Goal: Information Seeking & Learning: Learn about a topic

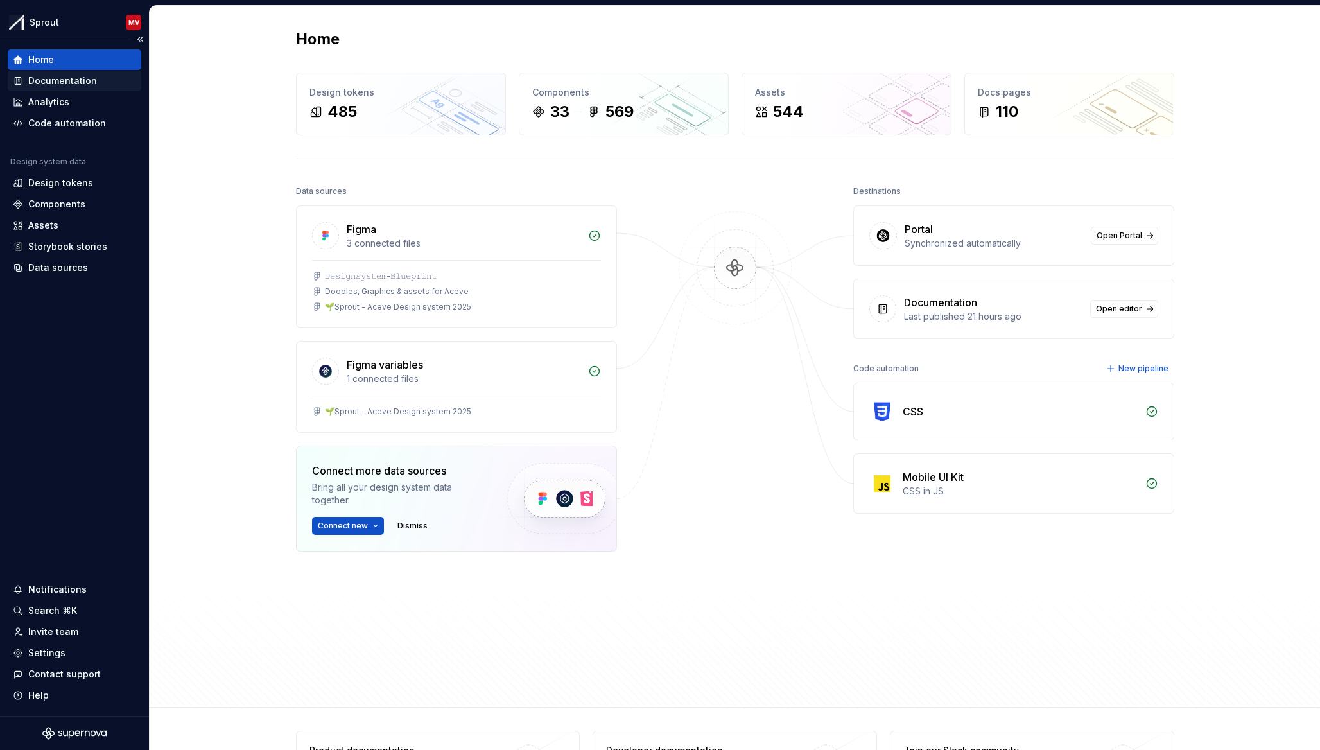
click at [71, 86] on div "Documentation" at bounding box center [62, 80] width 69 height 13
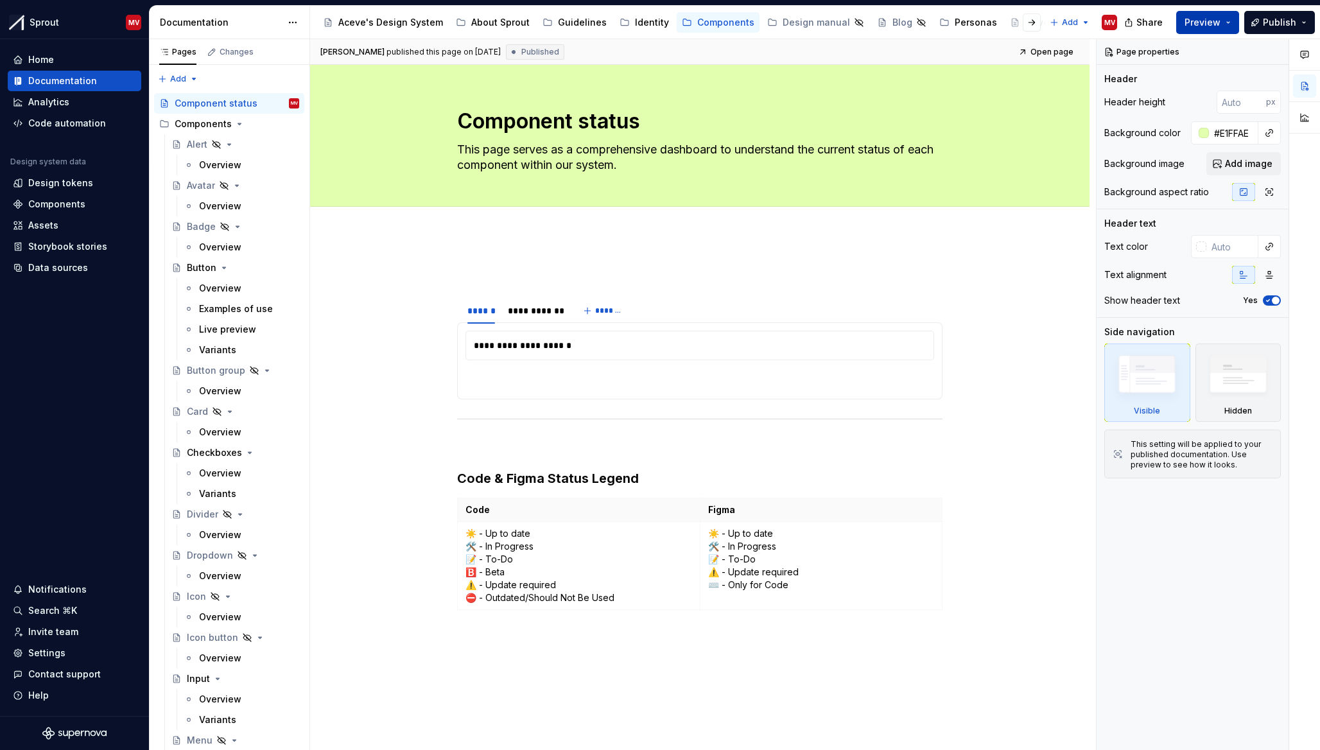
click at [1205, 21] on span "Preview" at bounding box center [1202, 22] width 36 height 13
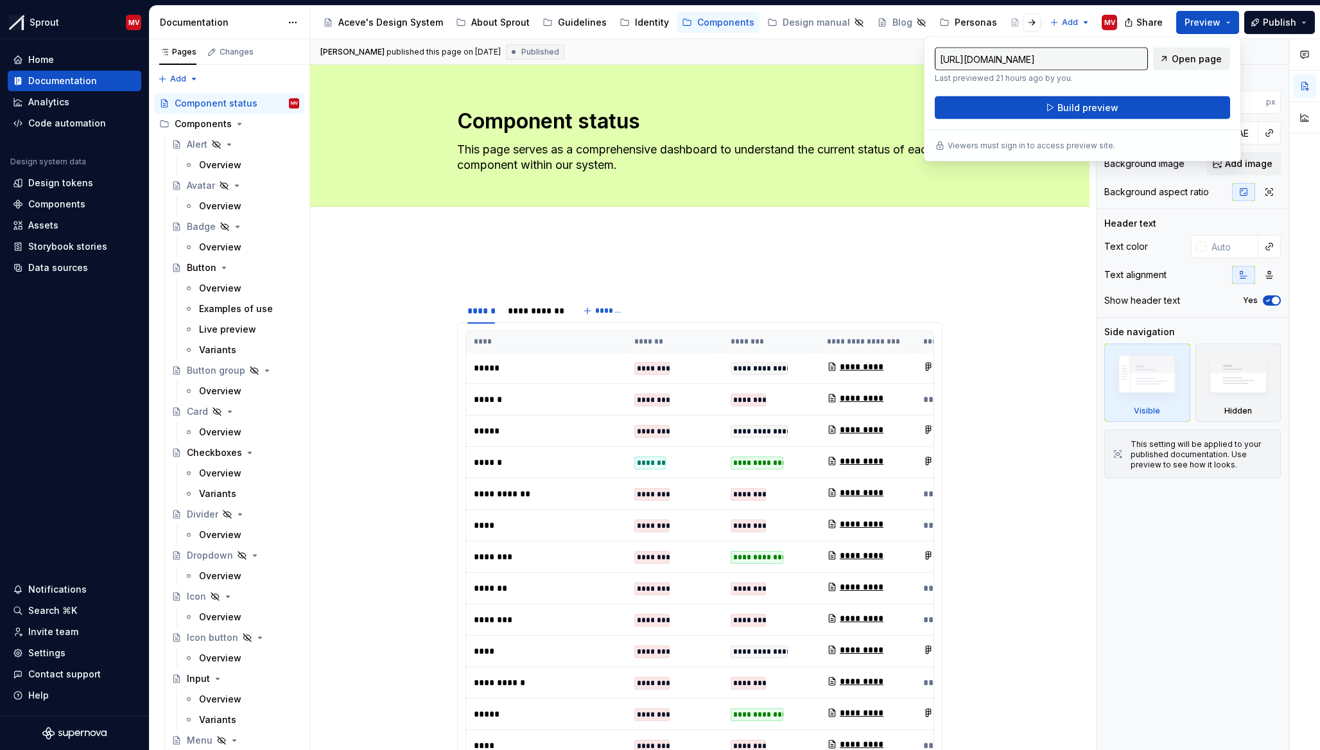
click at [1205, 56] on span "Open page" at bounding box center [1196, 59] width 50 height 13
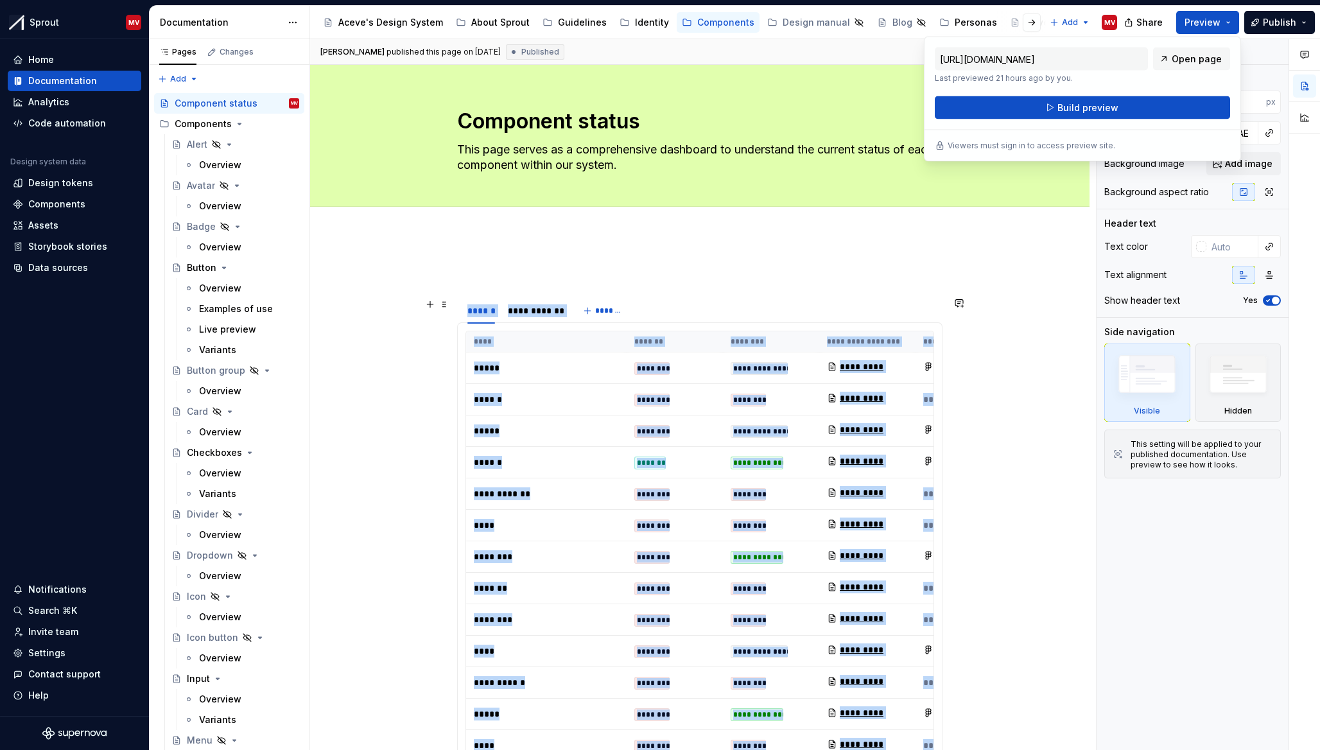
scroll to position [691, 0]
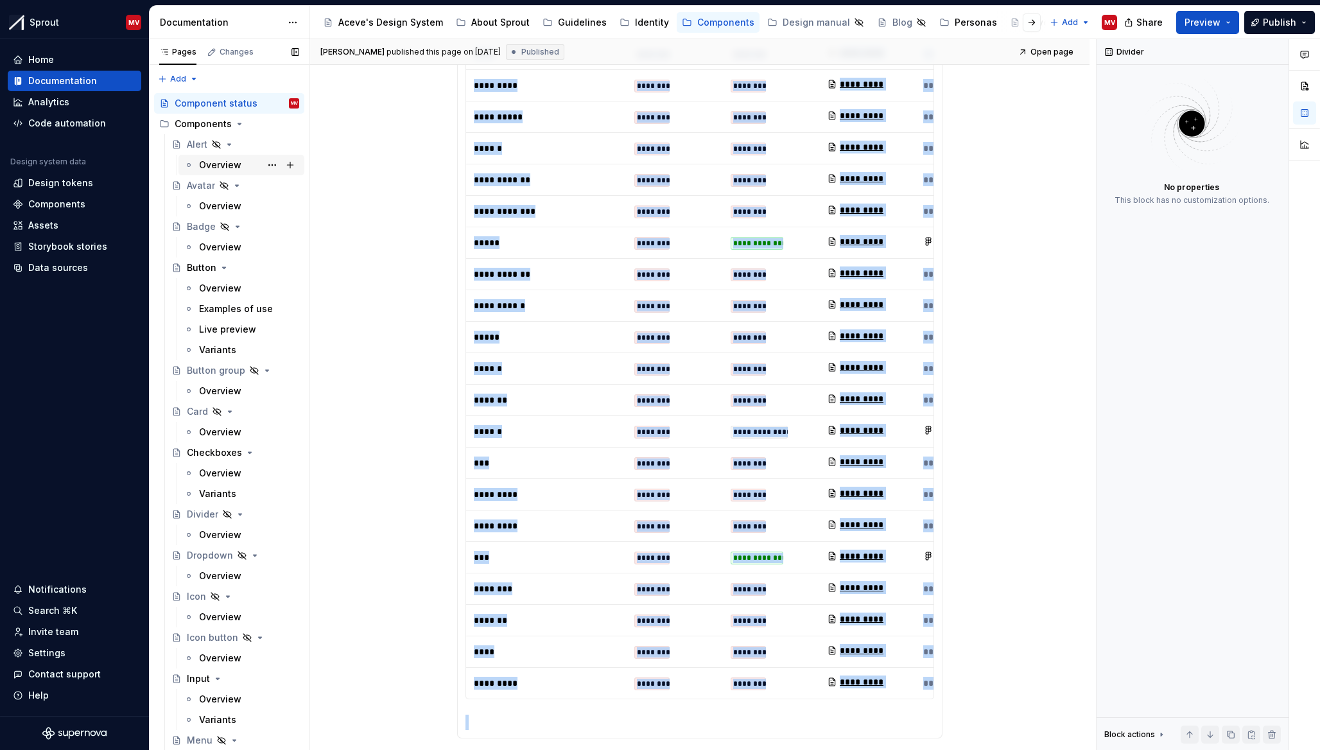
click at [226, 169] on div "Overview" at bounding box center [220, 165] width 42 height 13
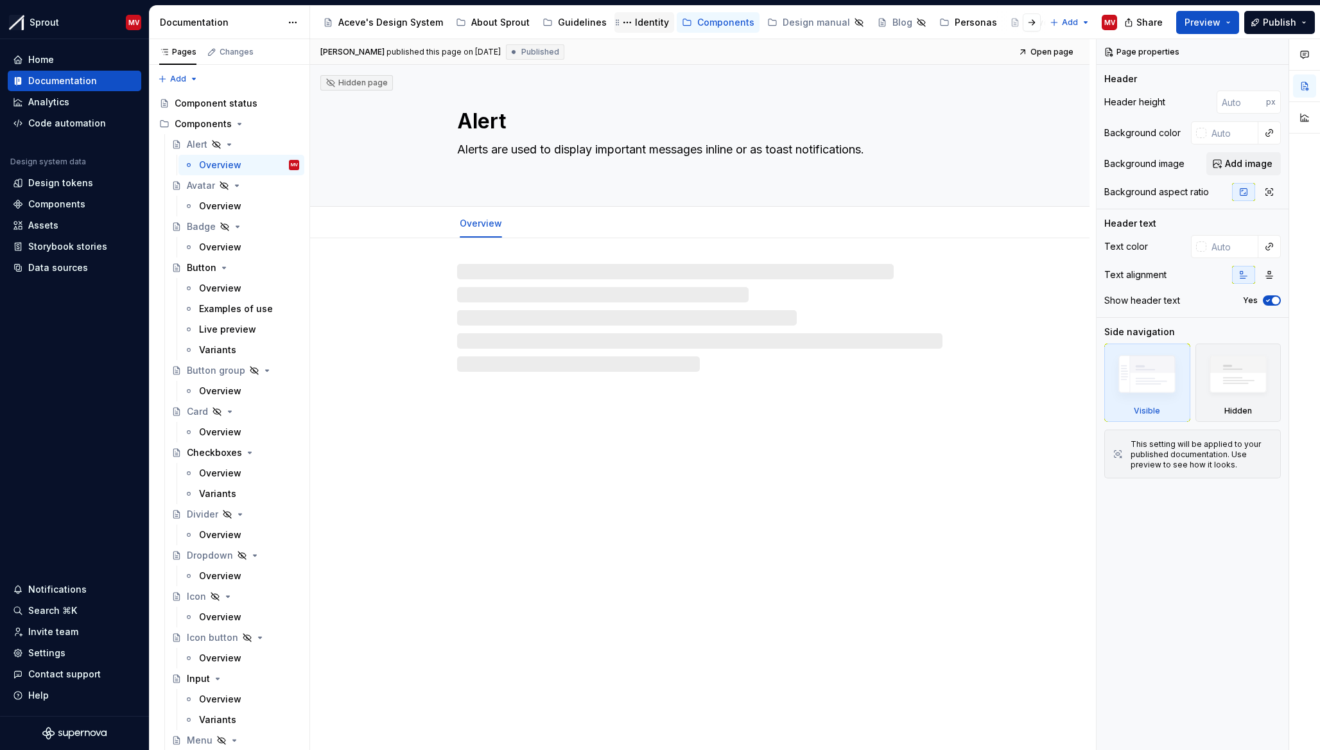
click at [644, 27] on div "Identity" at bounding box center [652, 22] width 34 height 13
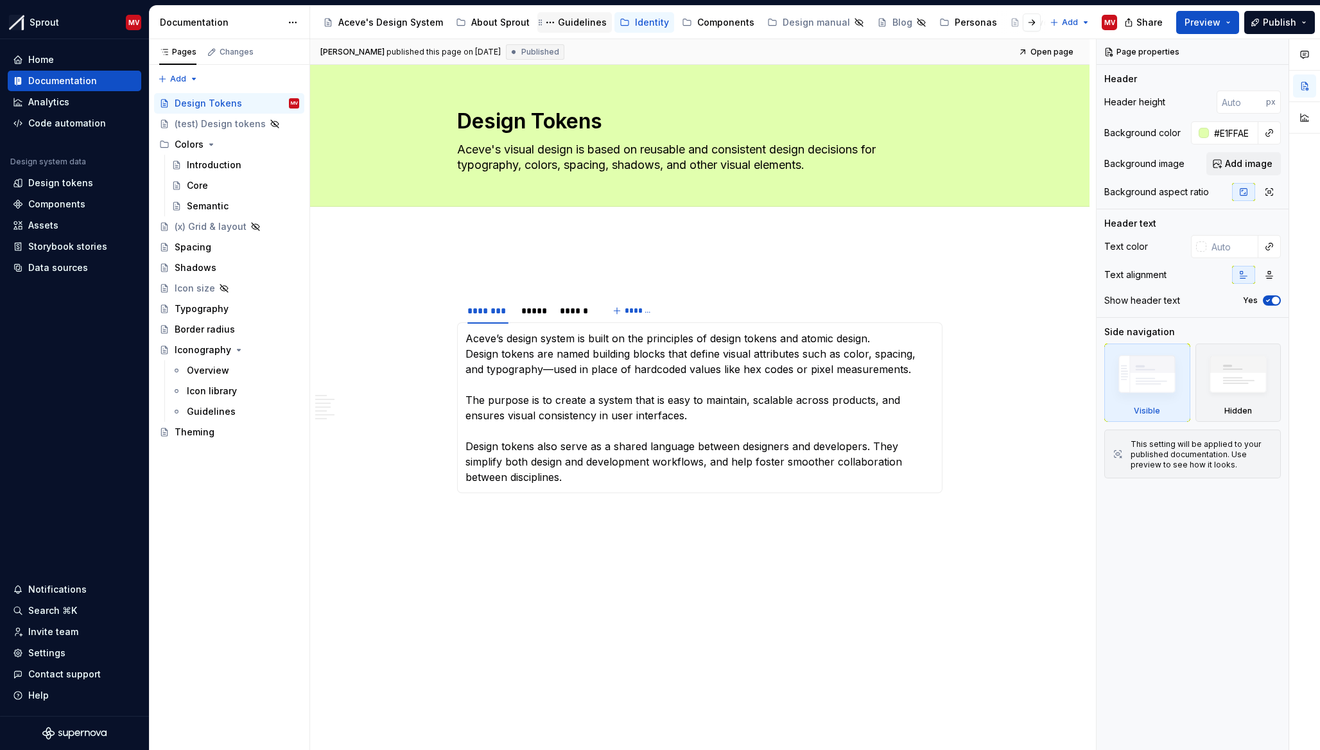
click at [558, 24] on div "Guidelines" at bounding box center [582, 22] width 49 height 13
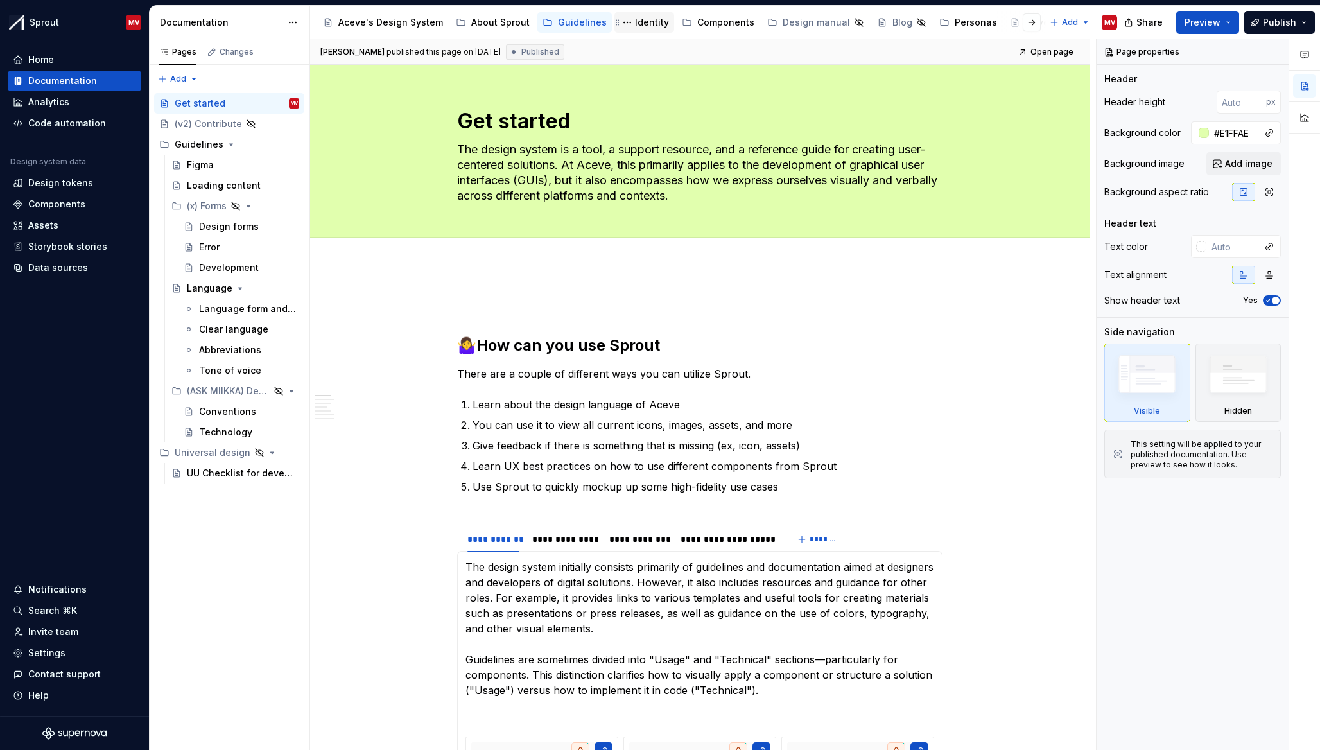
click at [641, 24] on div "Identity" at bounding box center [652, 22] width 34 height 13
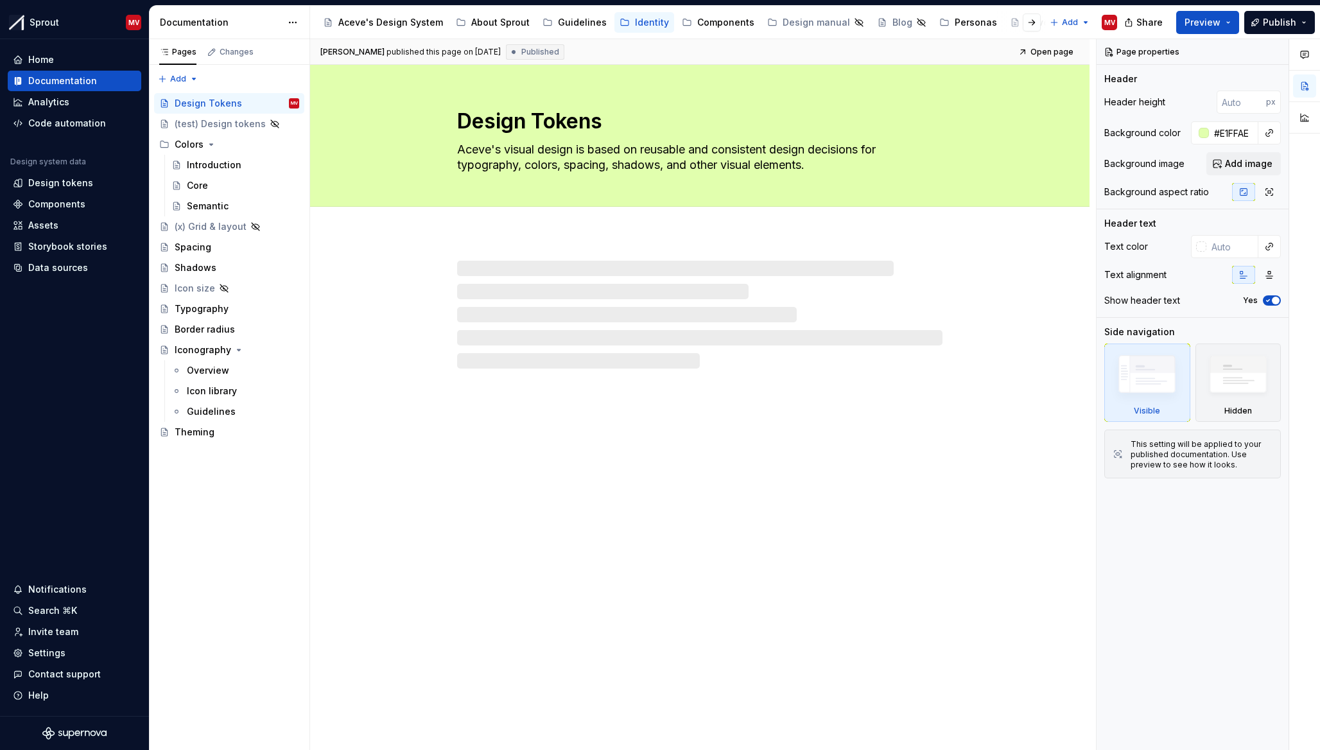
click at [718, 33] on div "Aceve's Design System About Sprout Guidelines Identity Components Design manual…" at bounding box center [680, 23] width 725 height 26
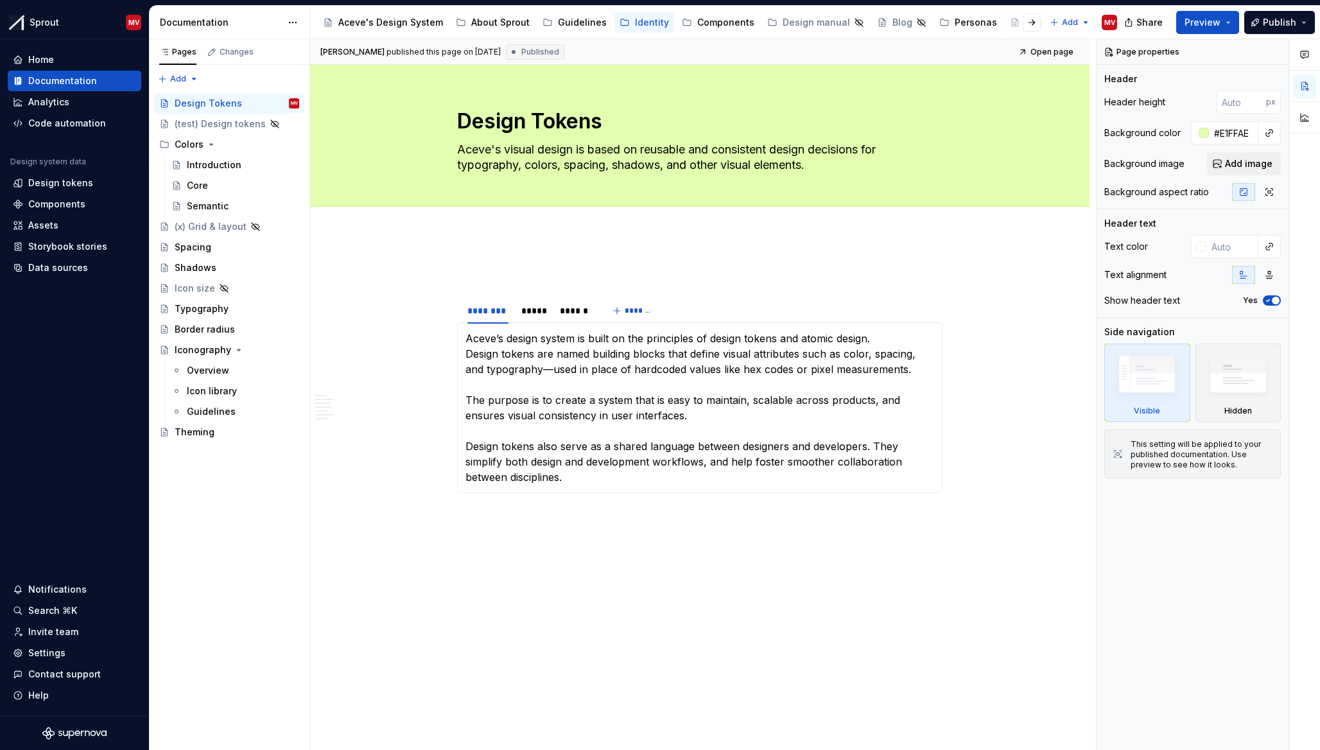
click at [718, 33] on div "Aceve's Design System About Sprout Guidelines Identity Components Design manual…" at bounding box center [680, 23] width 725 height 26
click at [711, 26] on div "Components" at bounding box center [725, 22] width 57 height 13
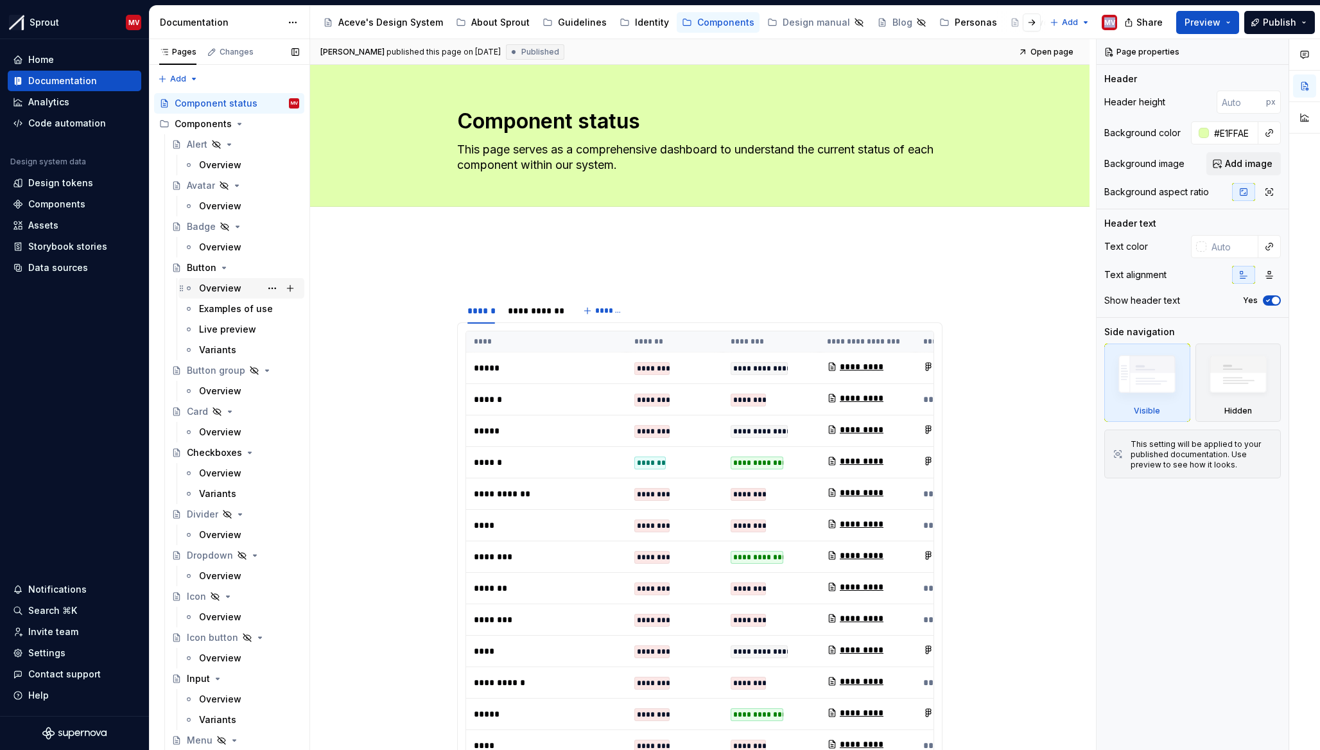
click at [218, 285] on div "Overview" at bounding box center [220, 288] width 42 height 13
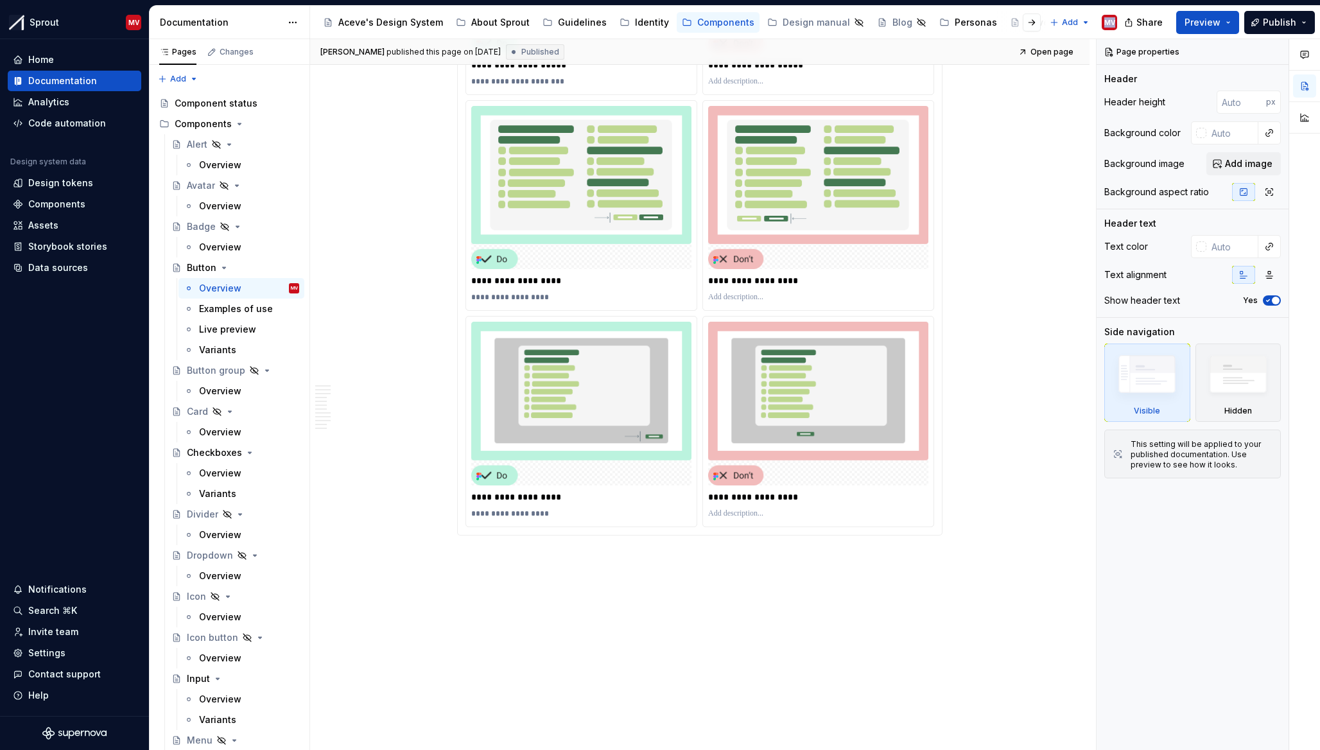
scroll to position [5170, 0]
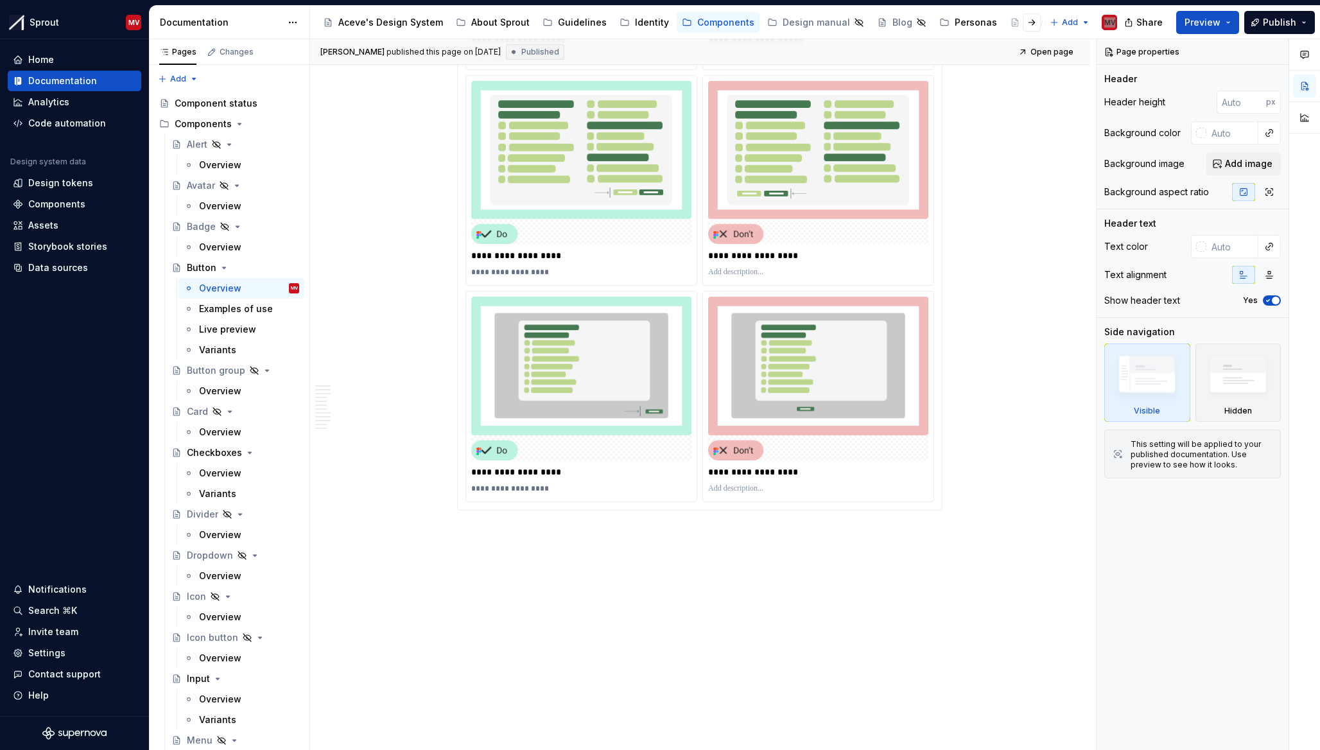
type textarea "*"
